Goal: Task Accomplishment & Management: Manage account settings

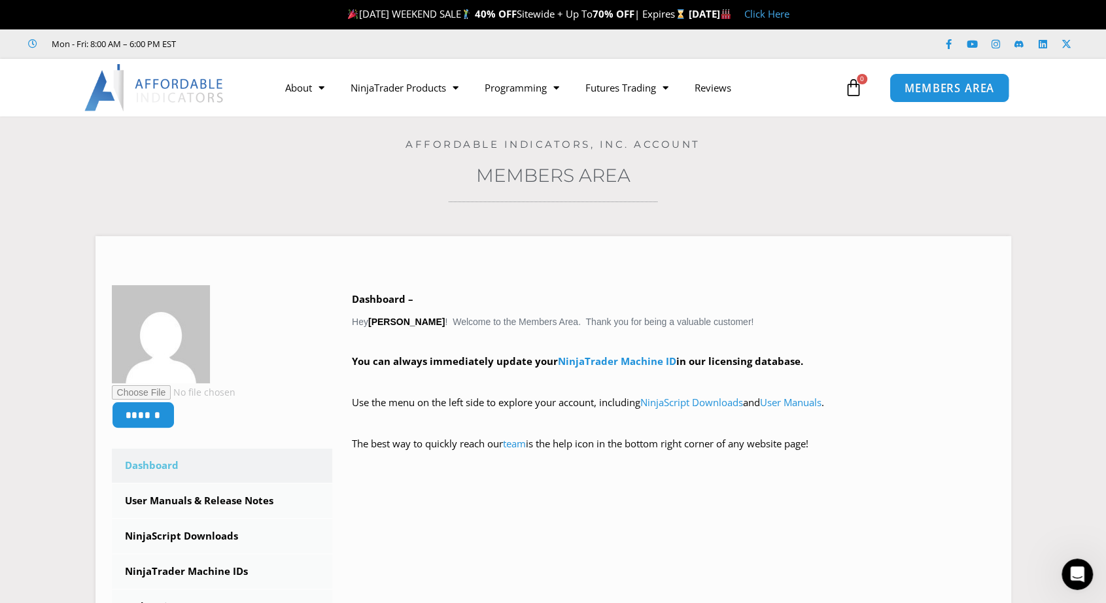
click at [983, 83] on span "MEMBERS AREA" at bounding box center [949, 87] width 90 height 11
click at [1079, 565] on div "Open Intercom Messenger" at bounding box center [1077, 574] width 35 height 35
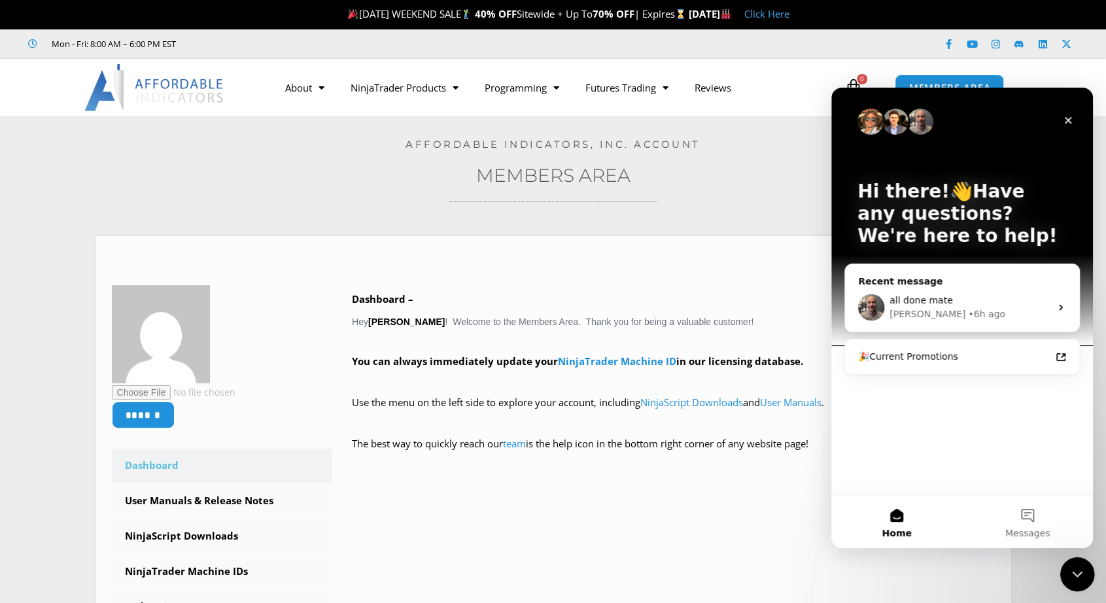
click at [1077, 575] on icon "Close Intercom Messenger" at bounding box center [1075, 572] width 16 height 16
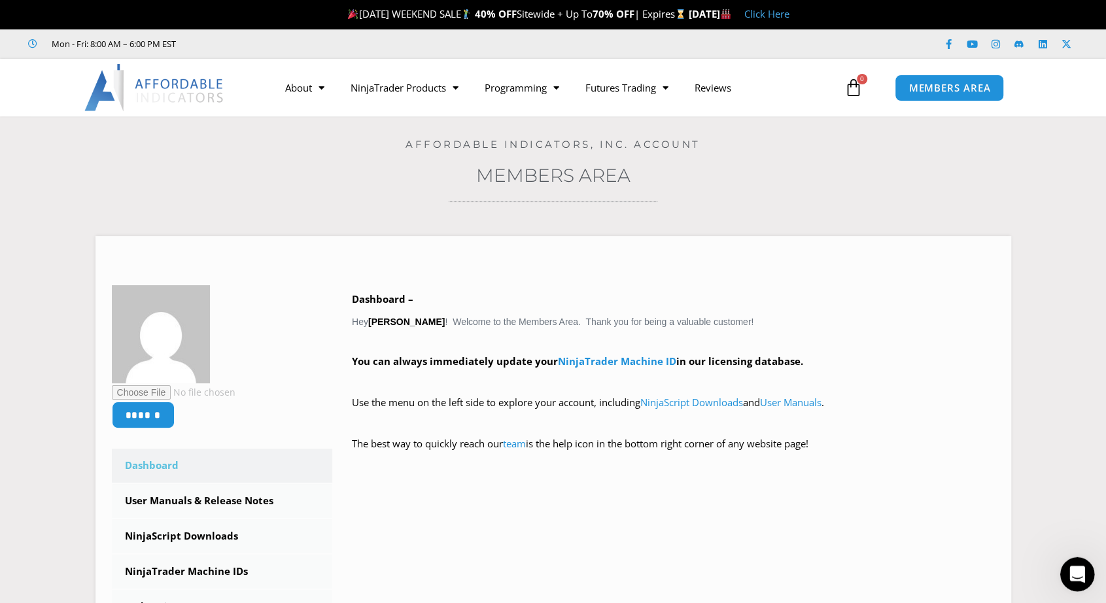
click at [1081, 581] on div "Open Intercom Messenger" at bounding box center [1074, 572] width 43 height 43
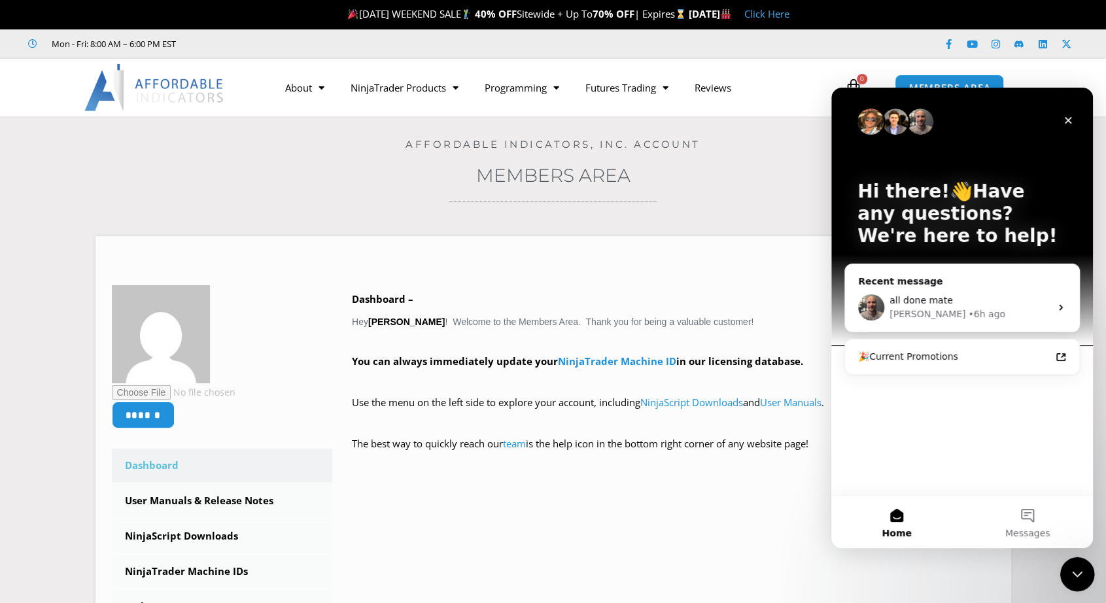
click at [1080, 581] on div "Close Intercom Messenger" at bounding box center [1074, 571] width 31 height 31
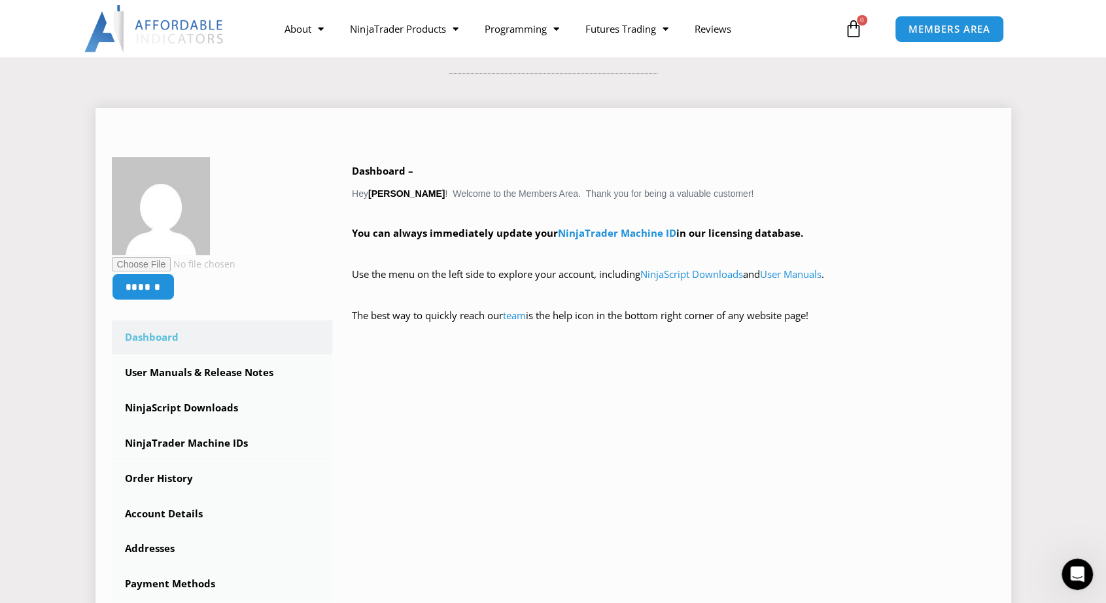
scroll to position [131, 0]
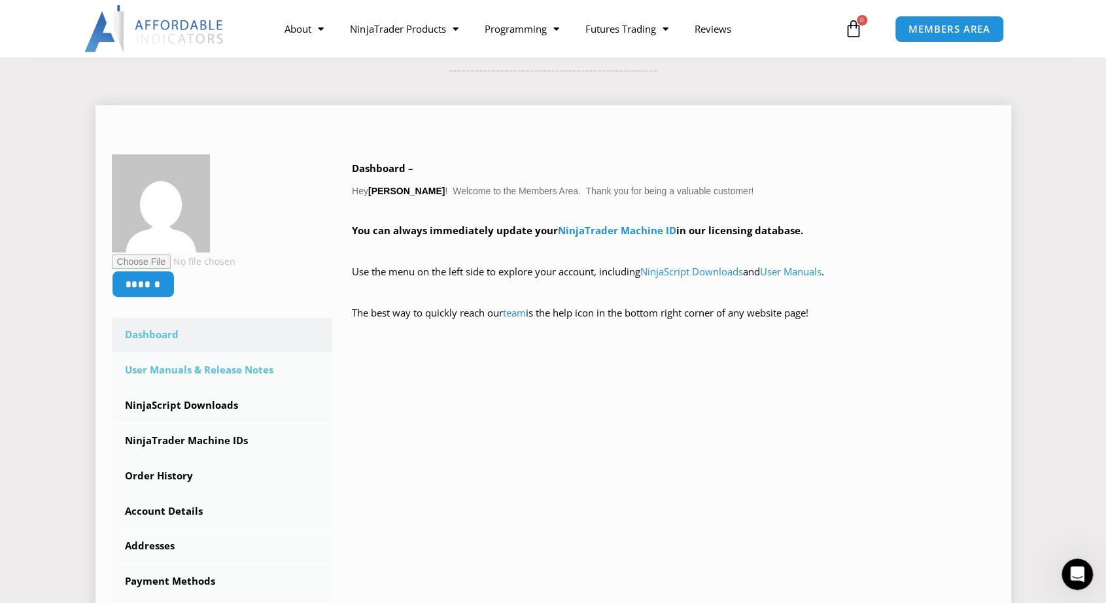
click at [258, 371] on link "User Manuals & Release Notes" at bounding box center [222, 370] width 221 height 34
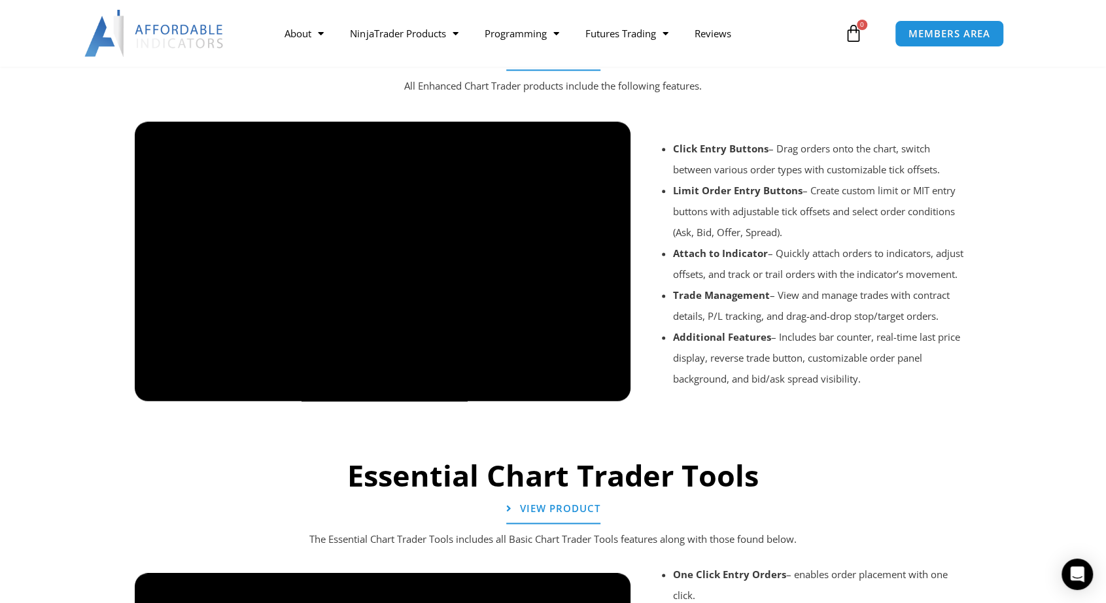
scroll to position [1308, 0]
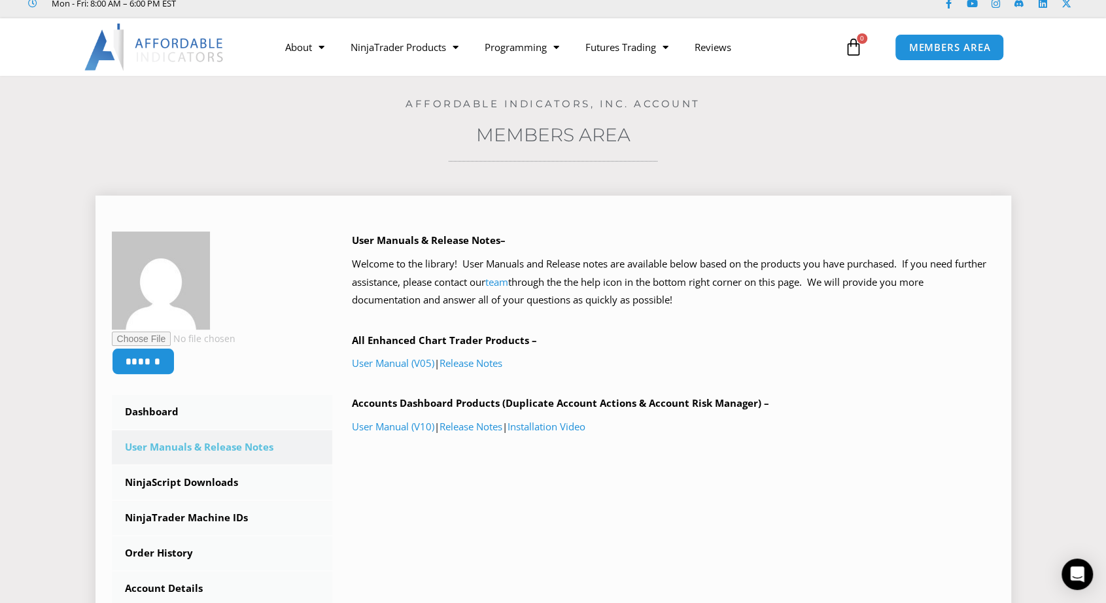
scroll to position [131, 0]
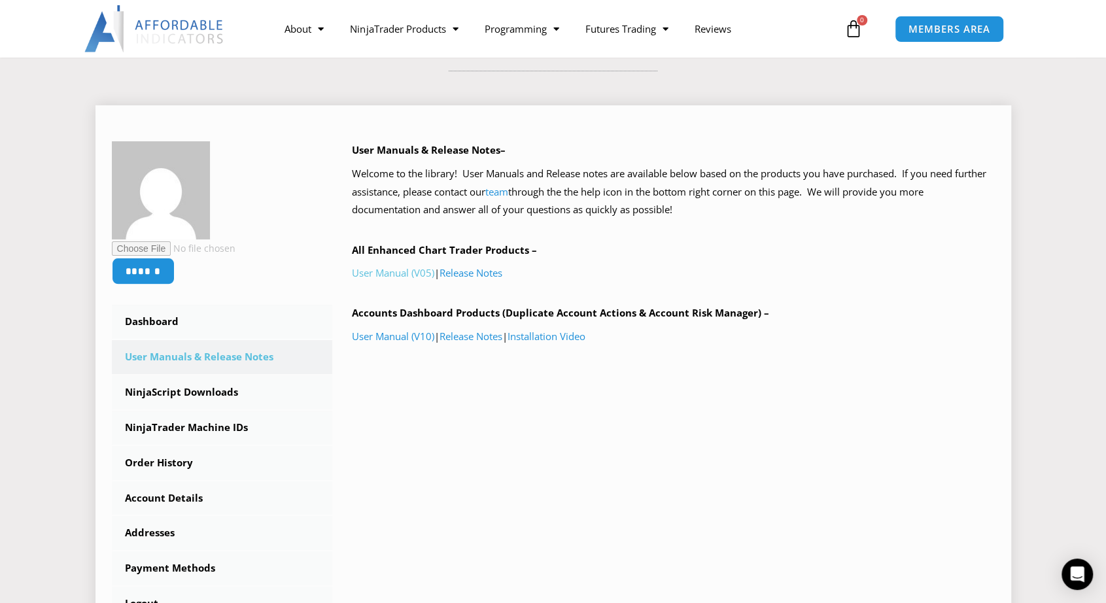
click at [386, 274] on link "User Manual (V05)" at bounding box center [393, 272] width 82 height 13
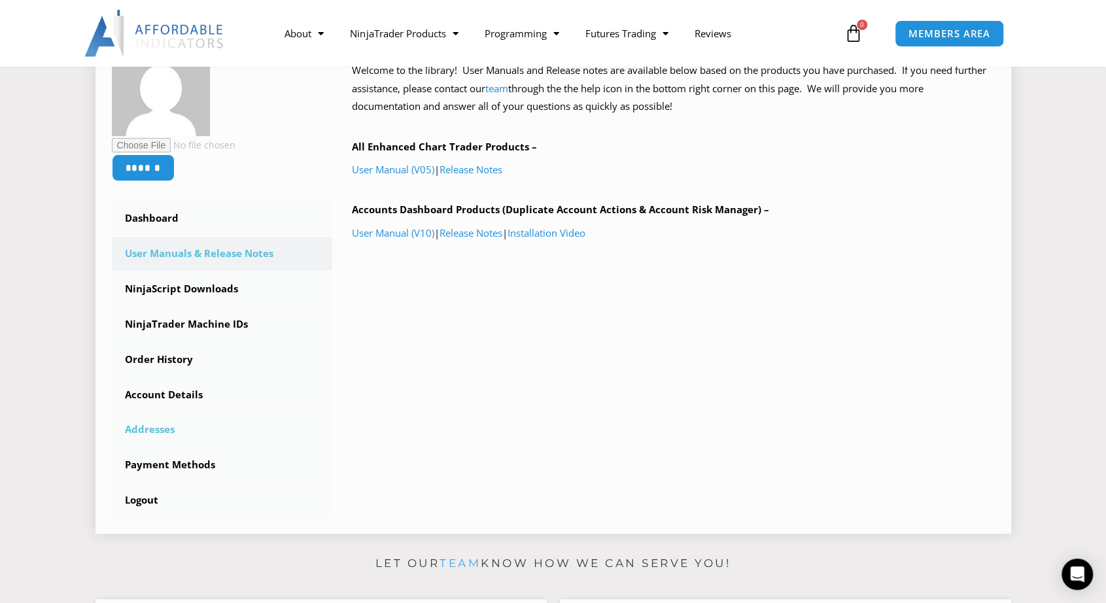
scroll to position [262, 0]
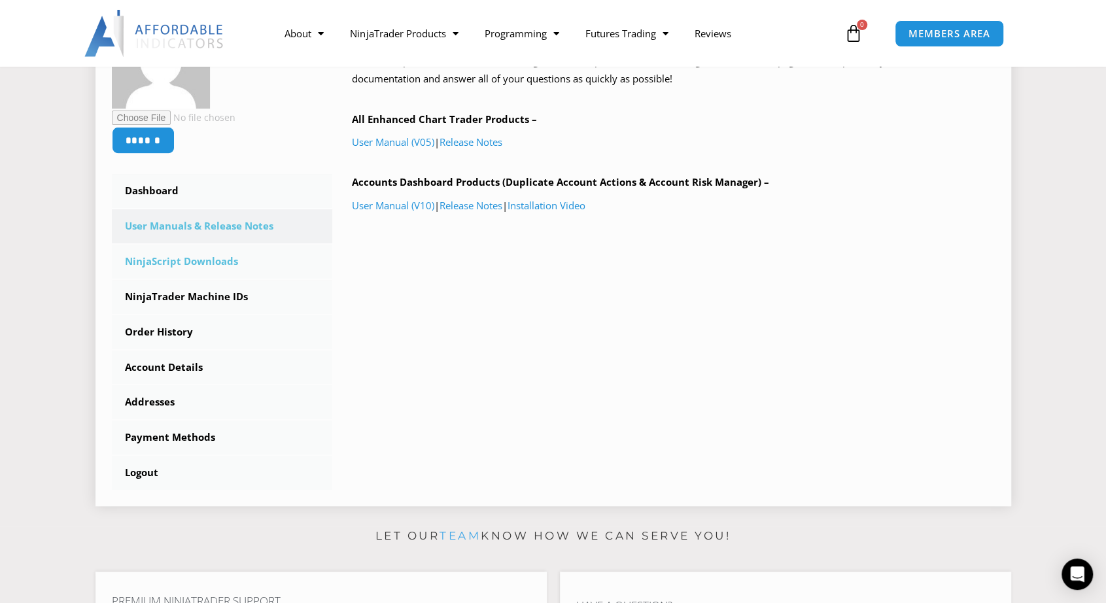
click at [170, 262] on link "NinjaScript Downloads" at bounding box center [222, 262] width 221 height 34
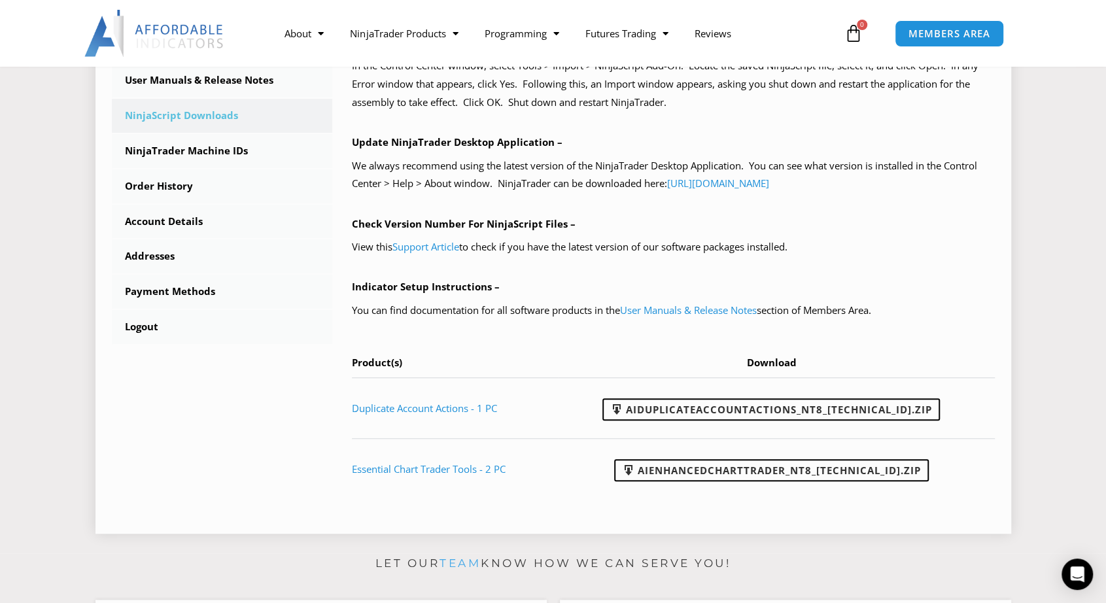
scroll to position [458, 0]
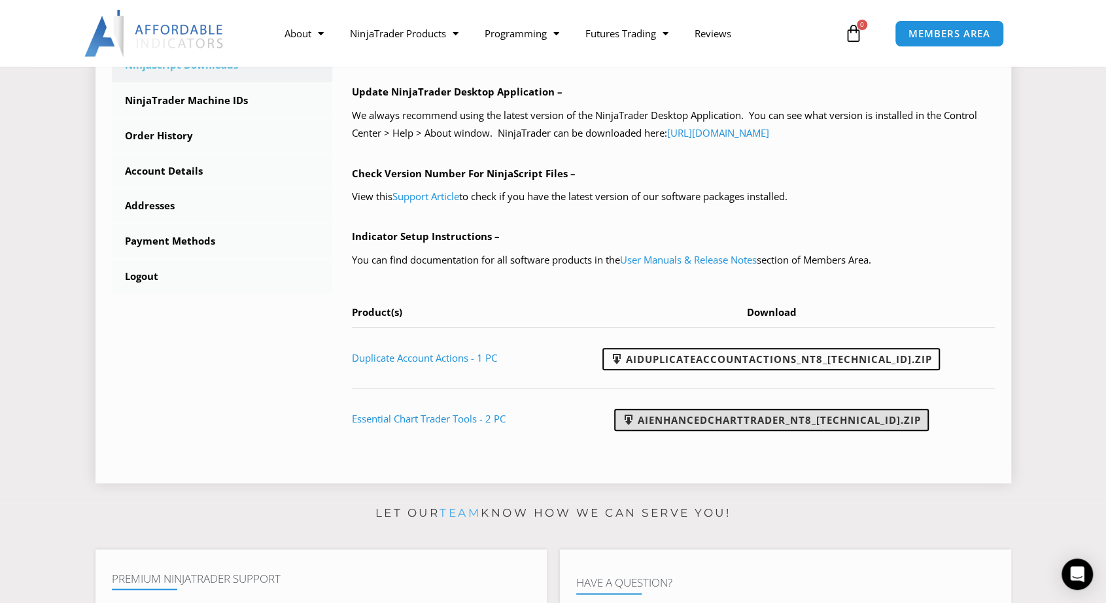
click at [721, 424] on link "AIEnhancedChartTrader_NT8_25.1.31.1.zip" at bounding box center [771, 420] width 314 height 22
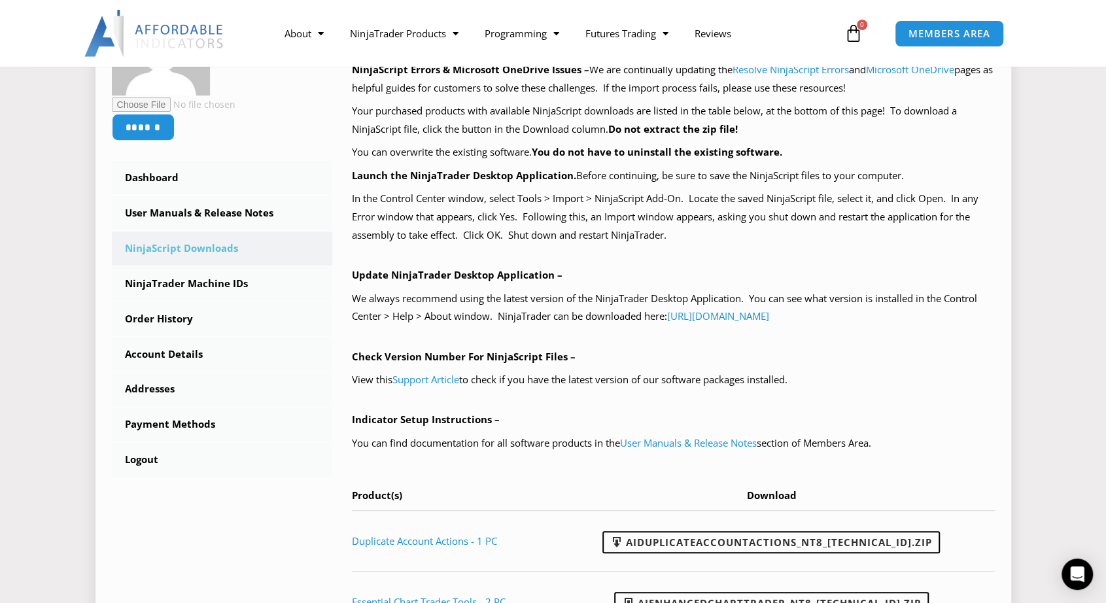
scroll to position [262, 0]
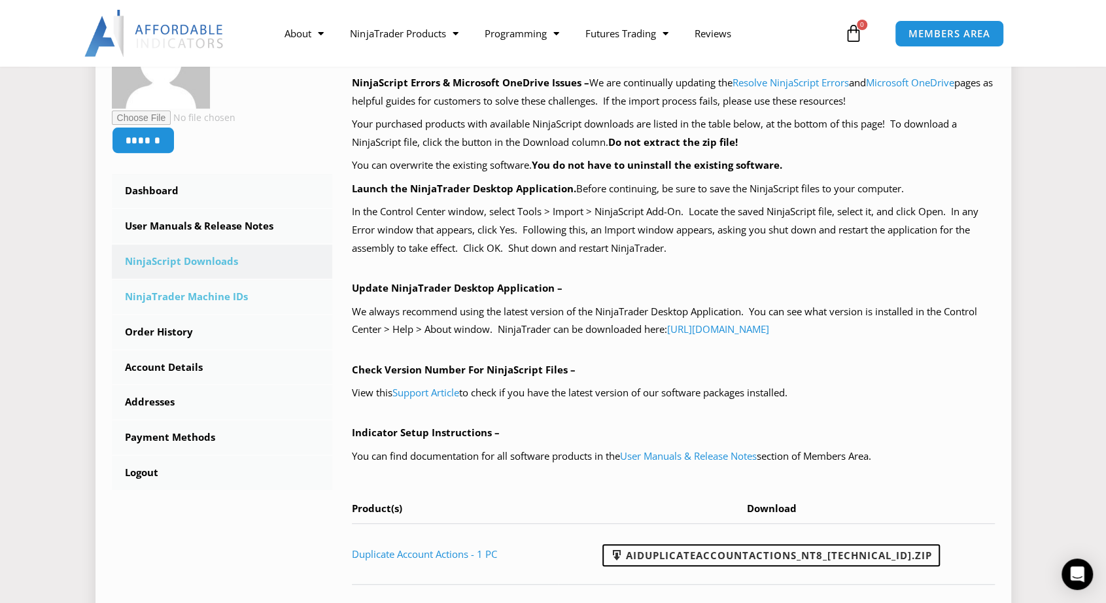
click at [192, 297] on link "NinjaTrader Machine IDs" at bounding box center [222, 297] width 221 height 34
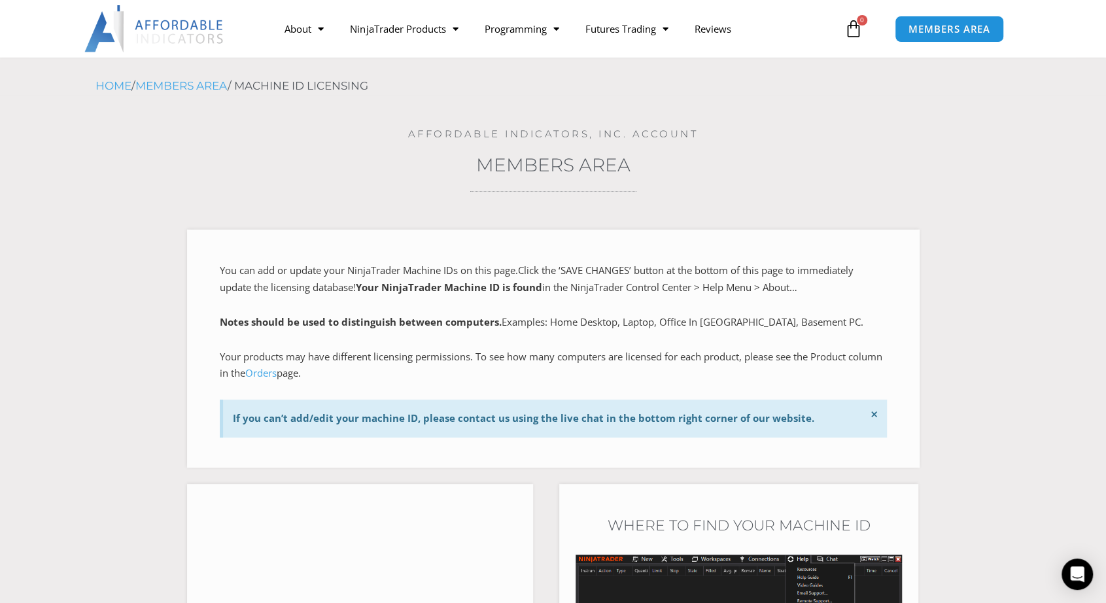
scroll to position [262, 0]
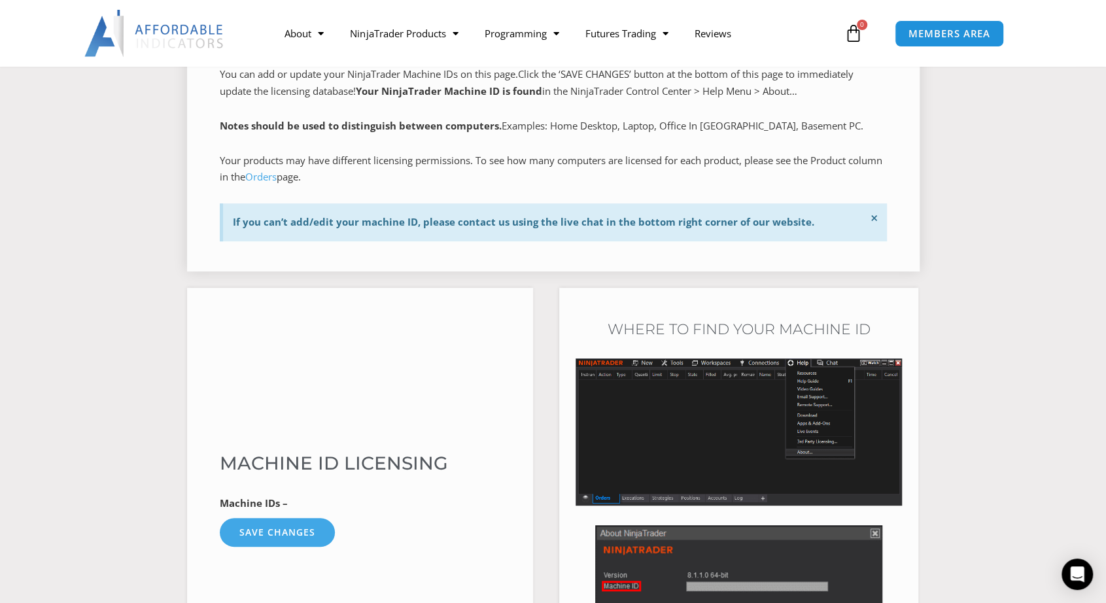
click at [872, 217] on span "×" at bounding box center [874, 218] width 8 height 18
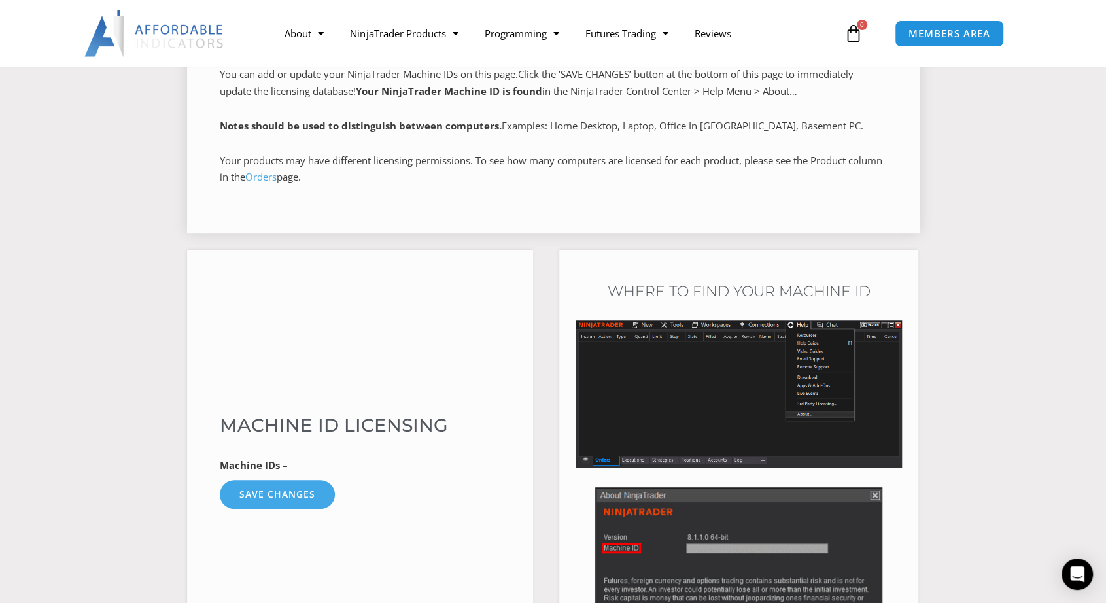
click at [596, 208] on div "We are transitioning all NinjaTrader software packages to a web site licensing …" at bounding box center [553, 133] width 732 height 200
click at [277, 177] on link "Orders" at bounding box center [260, 176] width 31 height 13
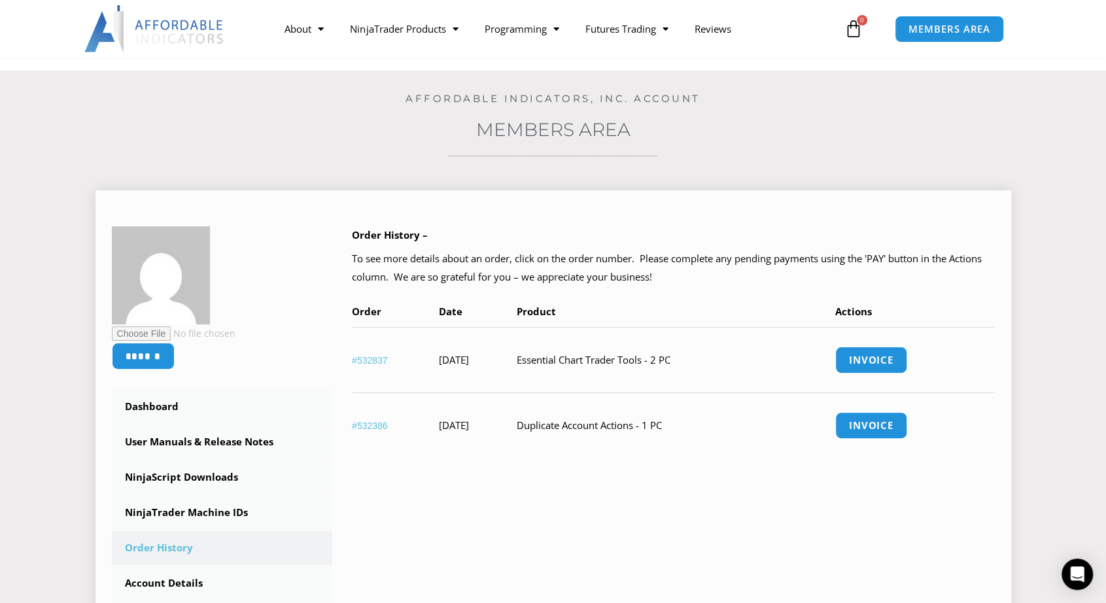
scroll to position [65, 0]
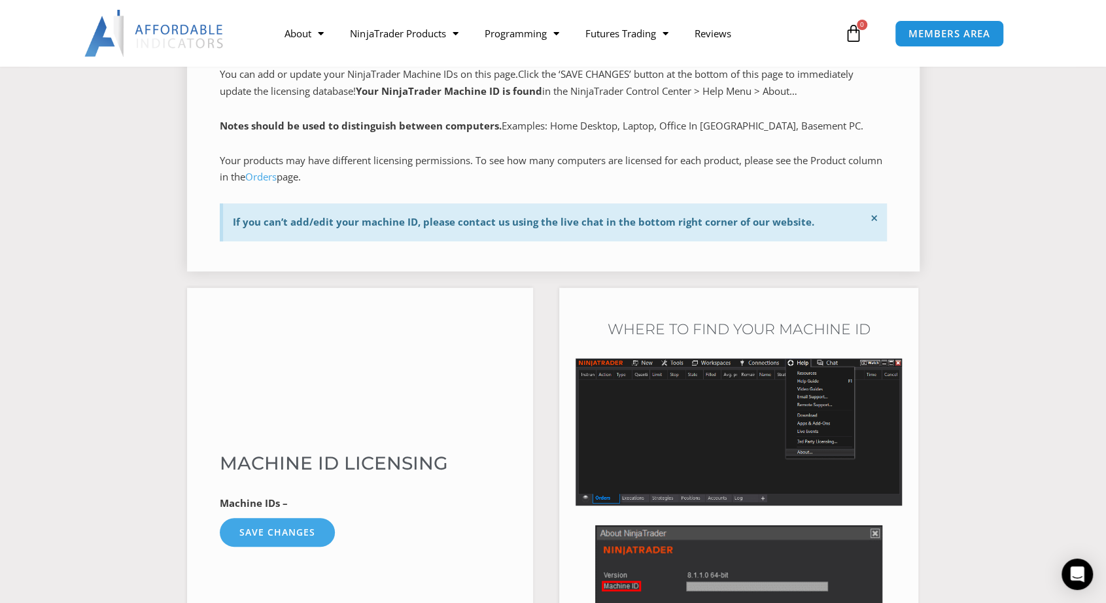
scroll to position [458, 0]
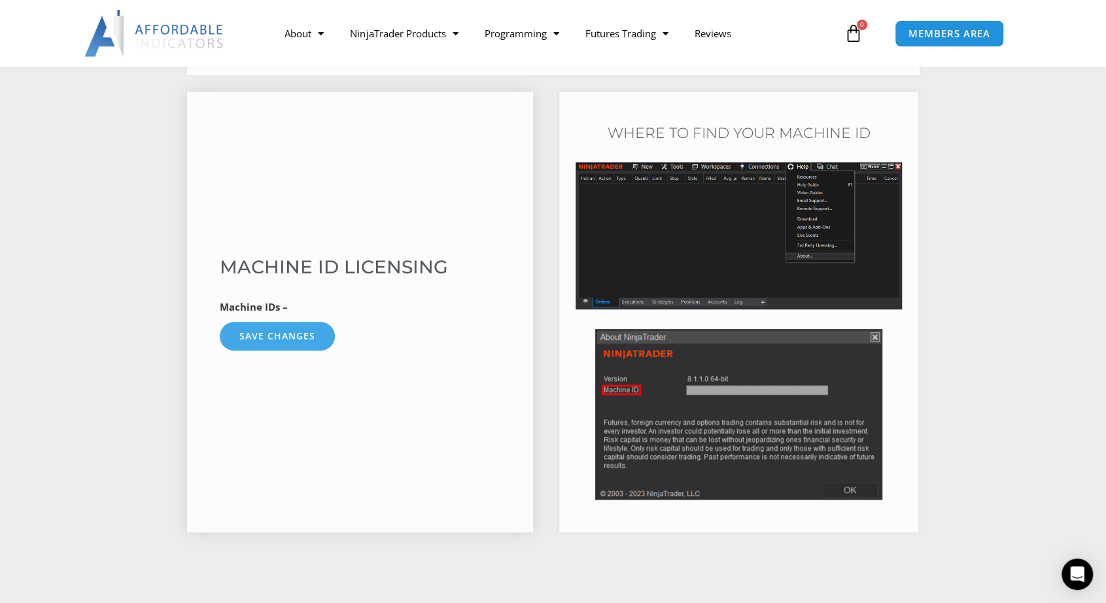
click at [313, 312] on p "Machine IDs –" at bounding box center [360, 307] width 281 height 18
click at [271, 305] on strong "Machine IDs –" at bounding box center [254, 306] width 68 height 13
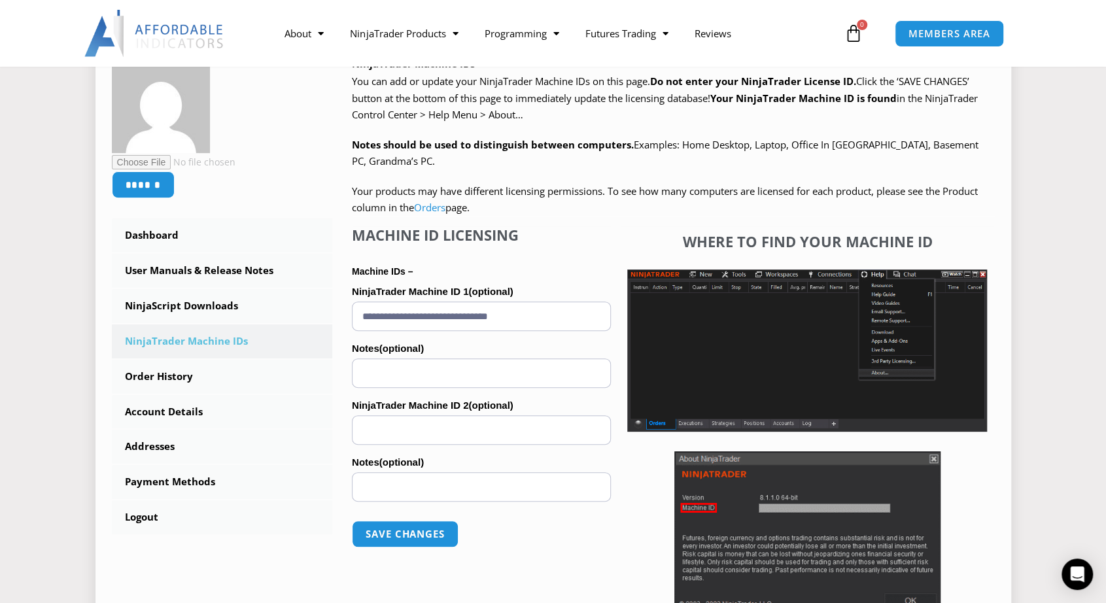
scroll to position [262, 0]
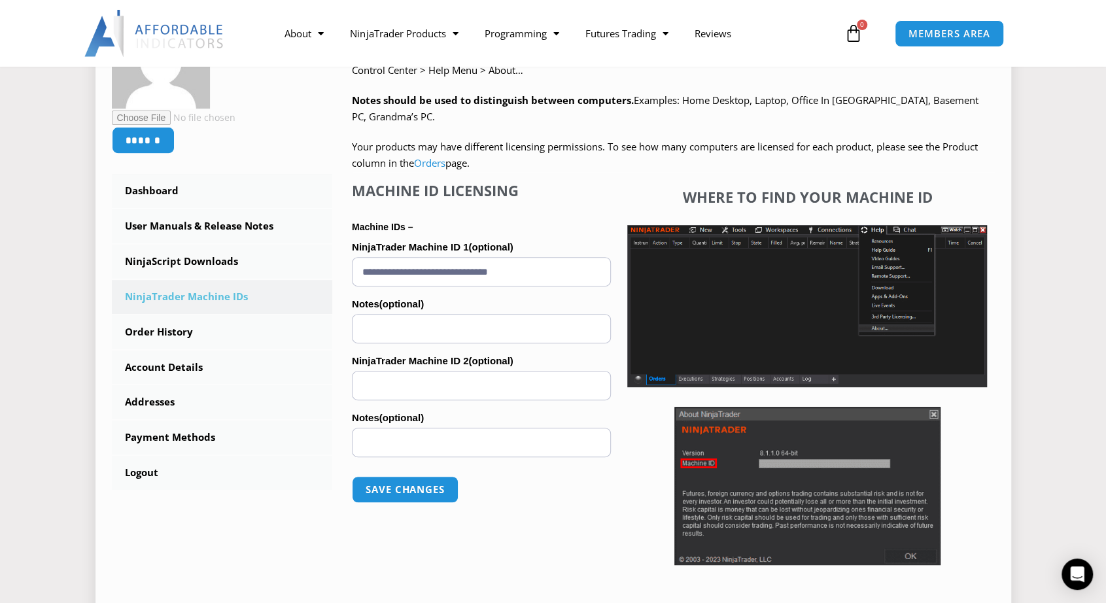
click at [386, 386] on input "NinjaTrader Machine ID 2 (optional)" at bounding box center [481, 385] width 259 height 29
paste input "**********"
type input "**********"
click at [395, 443] on input "Notes (optional)" at bounding box center [481, 442] width 259 height 29
type input "******"
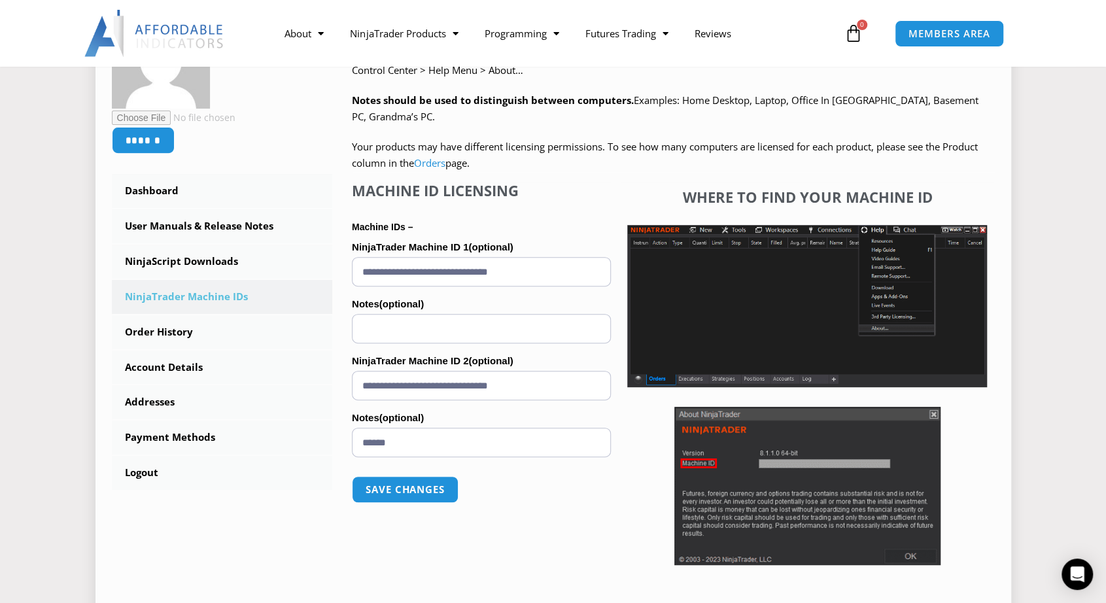
click at [432, 330] on input "Notes (optional)" at bounding box center [481, 328] width 259 height 29
type input "**"
click at [420, 491] on button "Save changes" at bounding box center [405, 489] width 112 height 28
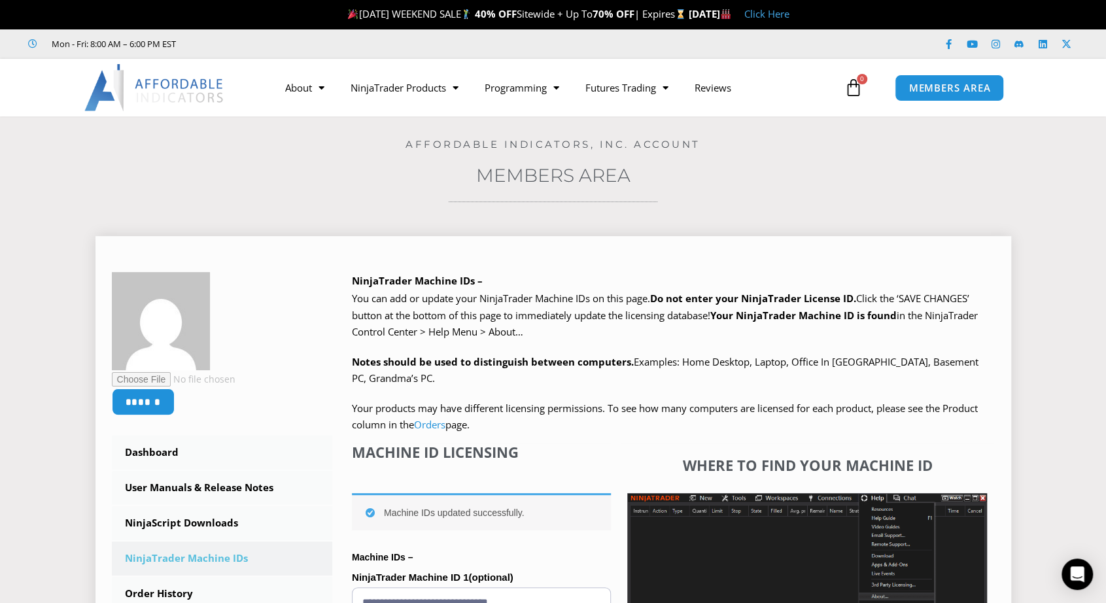
scroll to position [262, 0]
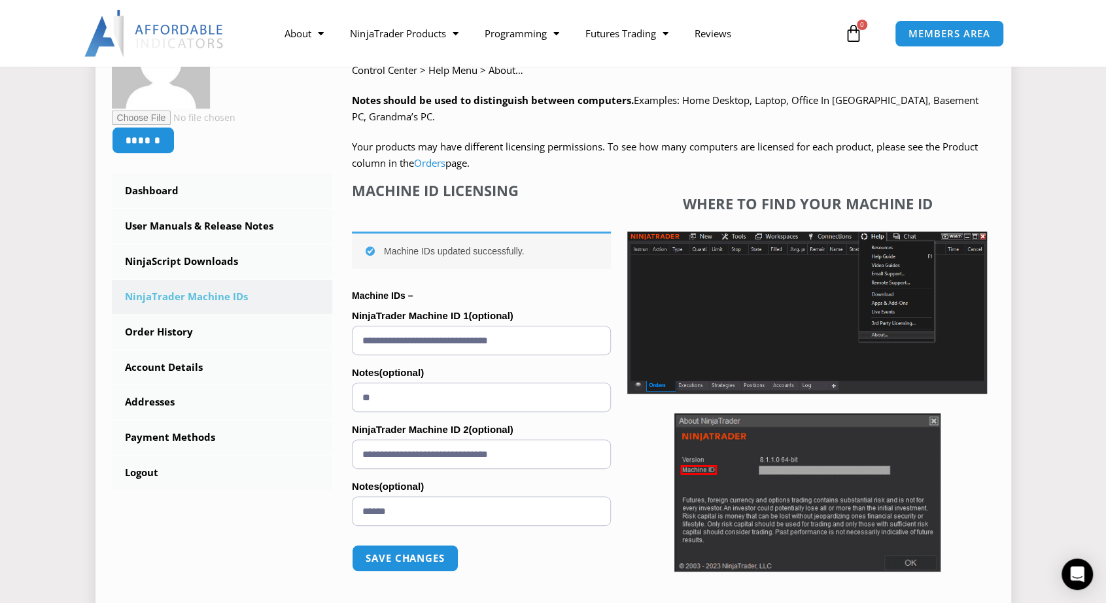
click at [572, 456] on input "**********" at bounding box center [481, 453] width 259 height 29
